Goal: Browse casually

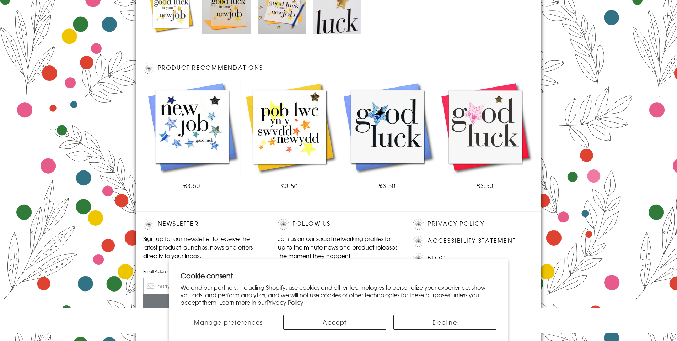
scroll to position [393, 0]
